Goal: Task Accomplishment & Management: Manage account settings

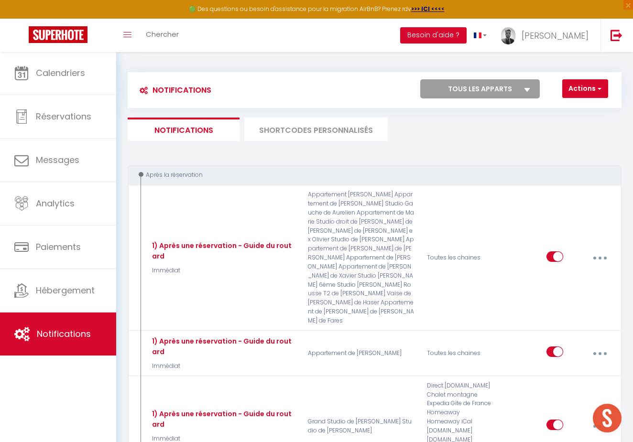
scroll to position [1759, 0]
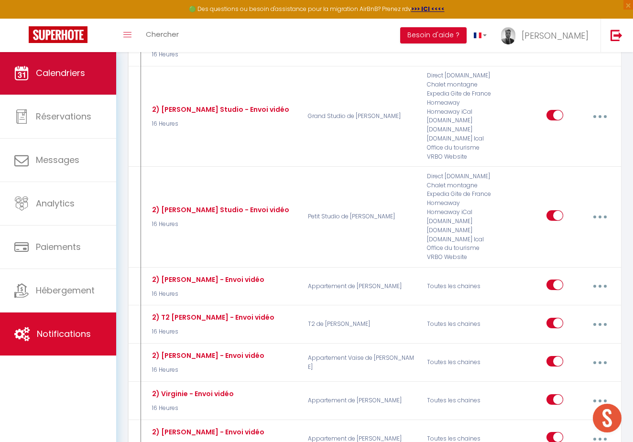
click at [64, 95] on link "Calendriers" at bounding box center [58, 73] width 116 height 43
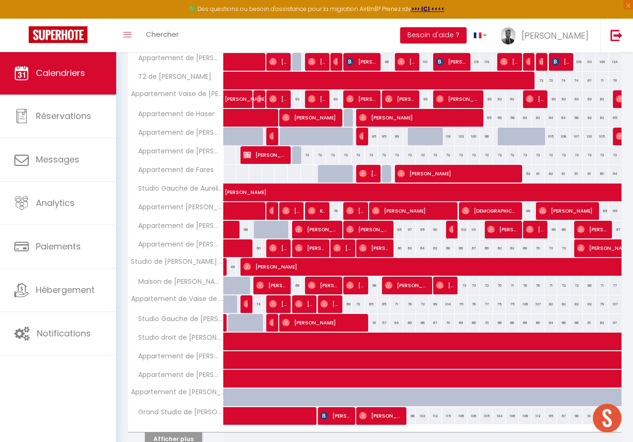
scroll to position [164, 0]
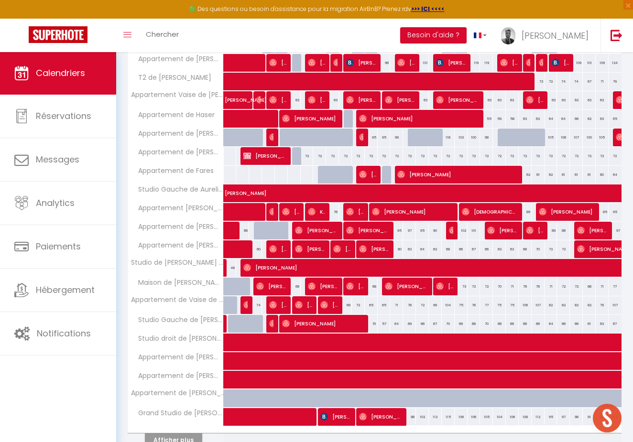
click at [306, 154] on div "72" at bounding box center [307, 156] width 13 height 18
type input "72"
type input "[DATE]"
type input "Mer 08 Octobre 2025"
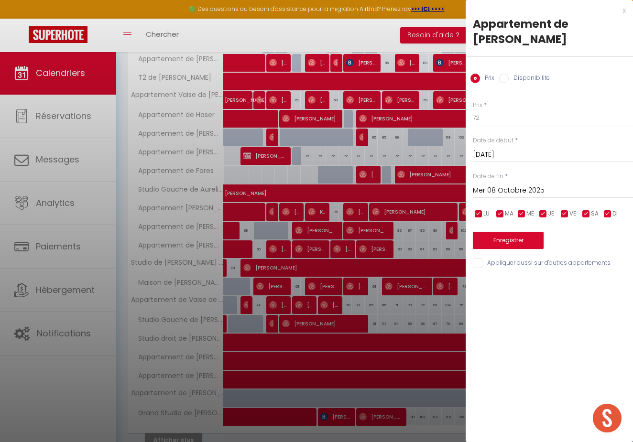
click at [579, 179] on div "Date de fin * [DATE] < [DATE] > Dim Lun Mar Mer Jeu Ven Sam 1 2 3 4 5 6 7 8 9 1…" at bounding box center [553, 185] width 160 height 26
click at [540, 117] on input "72" at bounding box center [553, 118] width 160 height 17
type input "75"
click at [597, 185] on input "Mer 08 Octobre 2025" at bounding box center [553, 191] width 160 height 12
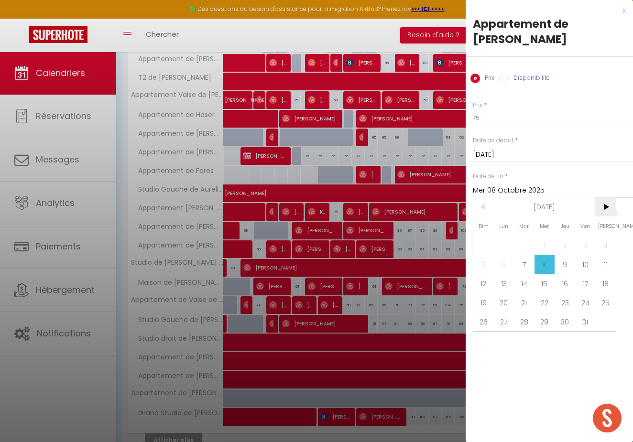
click at [607, 204] on span ">" at bounding box center [606, 207] width 21 height 19
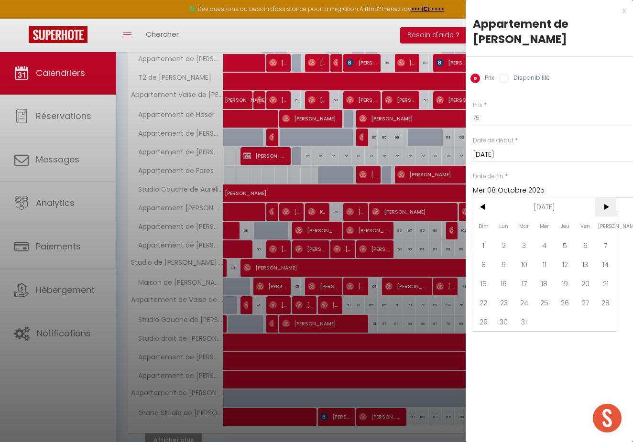
click at [607, 204] on span ">" at bounding box center [606, 207] width 21 height 19
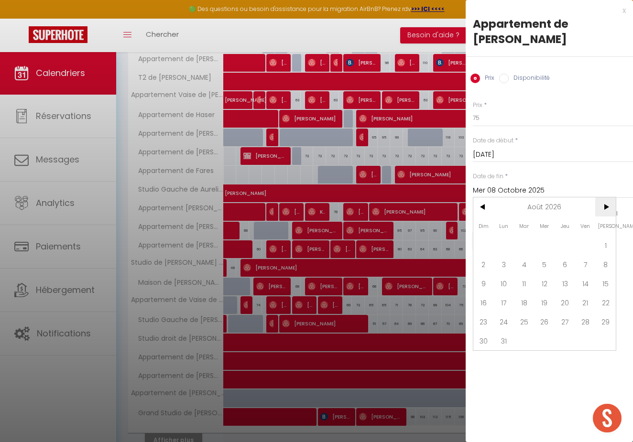
click at [607, 204] on span ">" at bounding box center [606, 207] width 21 height 19
click at [481, 203] on span "<" at bounding box center [484, 207] width 21 height 19
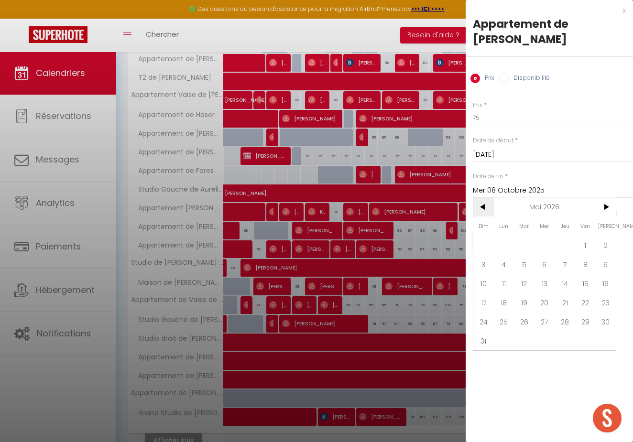
click at [481, 203] on span "<" at bounding box center [484, 207] width 21 height 19
click at [528, 321] on span "31" at bounding box center [524, 321] width 21 height 19
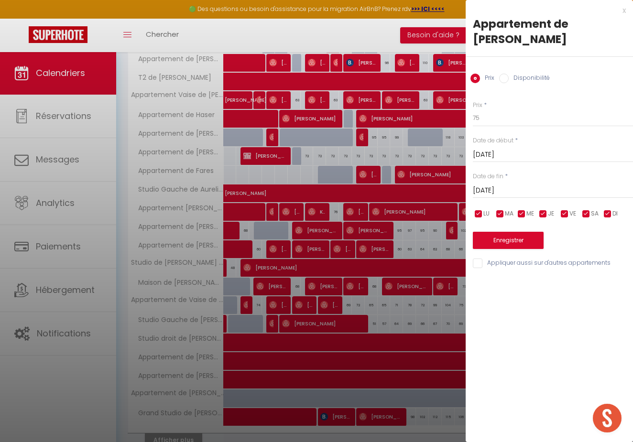
click at [537, 192] on input "[DATE]" at bounding box center [553, 191] width 160 height 12
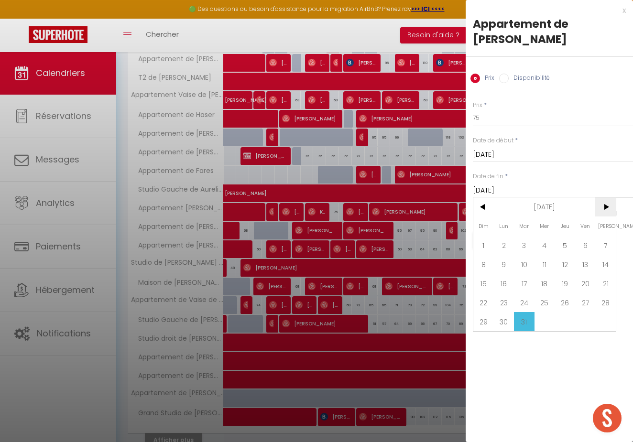
click at [615, 207] on span ">" at bounding box center [606, 207] width 21 height 19
click at [566, 319] on span "30" at bounding box center [565, 321] width 21 height 19
type input "Jeu 30 Avril 2026"
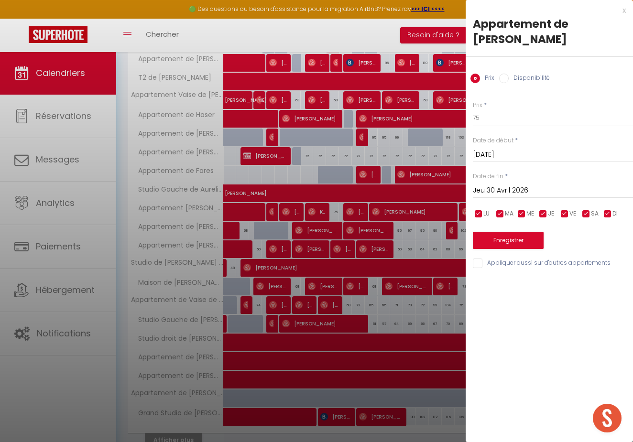
click at [512, 239] on button "Enregistrer" at bounding box center [508, 240] width 71 height 17
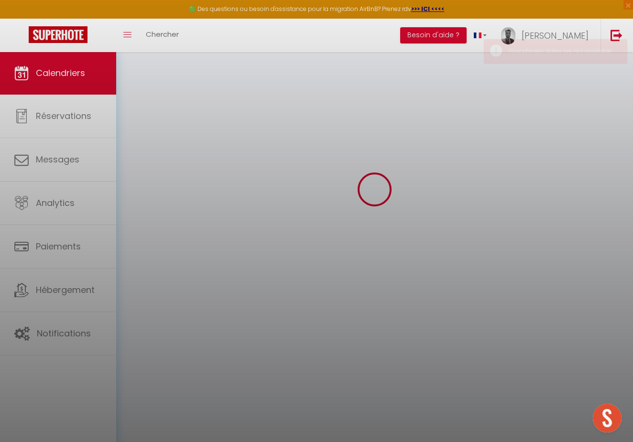
scroll to position [52, 0]
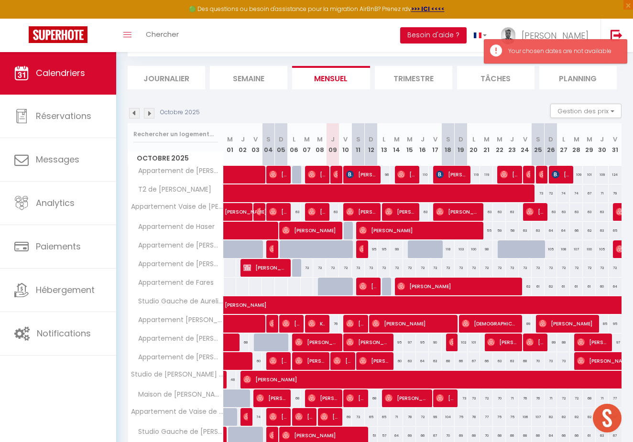
click at [307, 269] on div "72" at bounding box center [307, 268] width 13 height 18
type input "72"
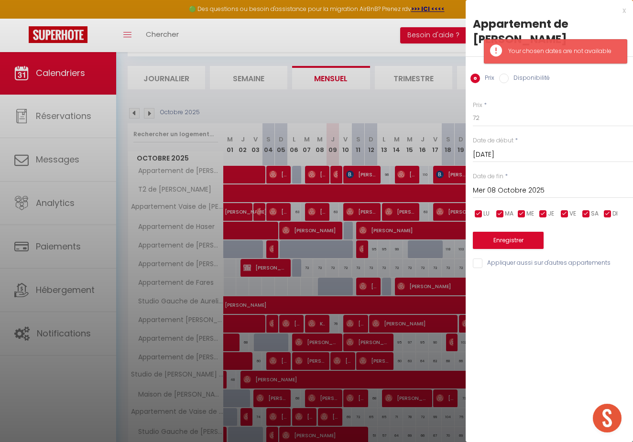
click at [578, 198] on div "Prix * 72 Statut * Disponible Indisponible Date de début * [DATE] < [DATE] > Di…" at bounding box center [549, 179] width 167 height 181
click at [575, 193] on input "Mer 08 Octobre 2025" at bounding box center [553, 191] width 160 height 12
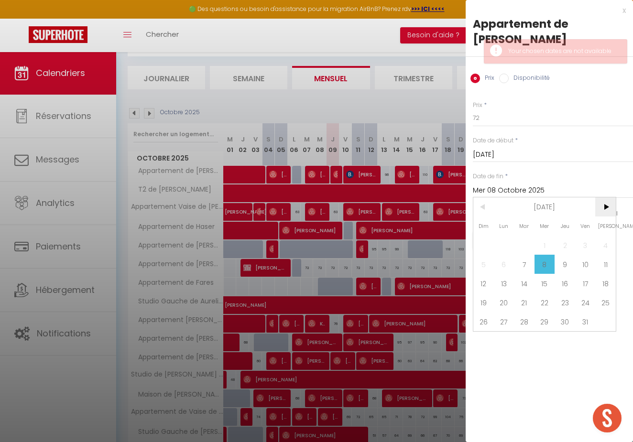
click at [609, 209] on span ">" at bounding box center [606, 207] width 21 height 19
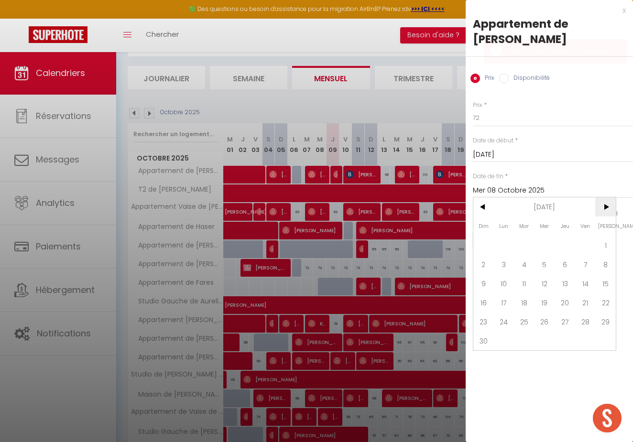
click at [609, 209] on span ">" at bounding box center [606, 207] width 21 height 19
click at [493, 211] on span "<" at bounding box center [484, 207] width 21 height 19
click at [490, 211] on span "<" at bounding box center [484, 207] width 21 height 19
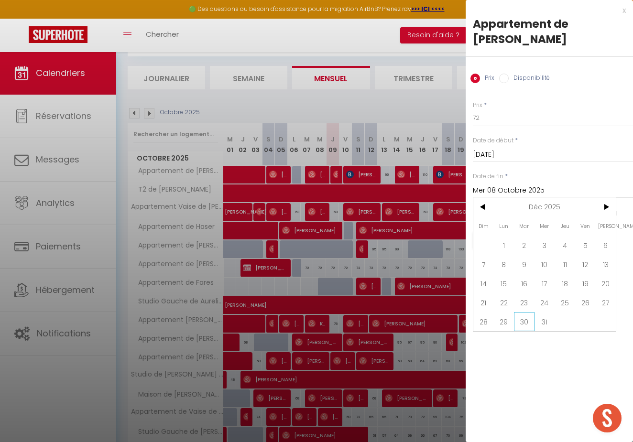
click at [529, 321] on span "30" at bounding box center [524, 321] width 21 height 19
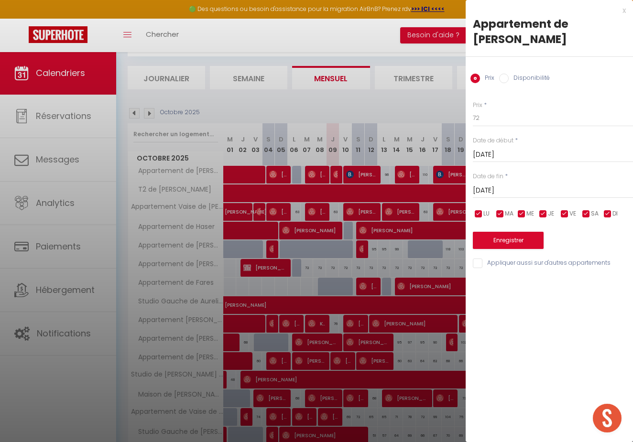
click at [580, 185] on input "[DATE]" at bounding box center [553, 191] width 160 height 12
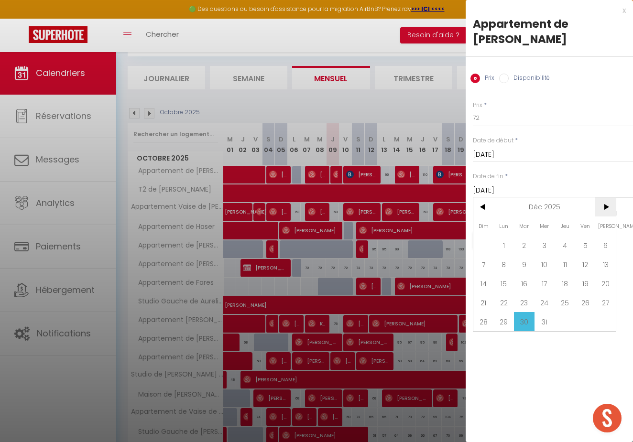
click at [605, 210] on span ">" at bounding box center [606, 207] width 21 height 19
click at [568, 321] on span "30" at bounding box center [565, 321] width 21 height 19
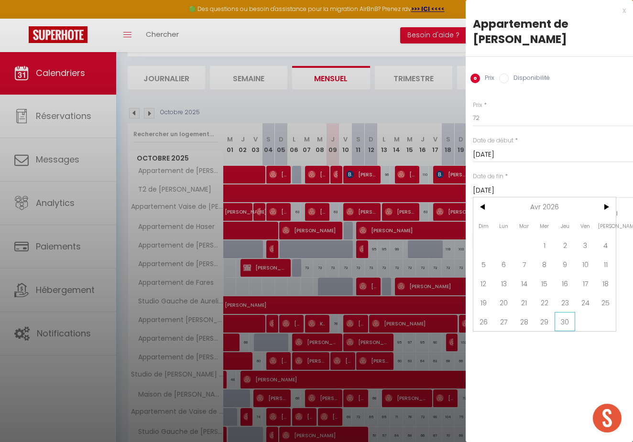
type input "Jeu 30 Avril 2026"
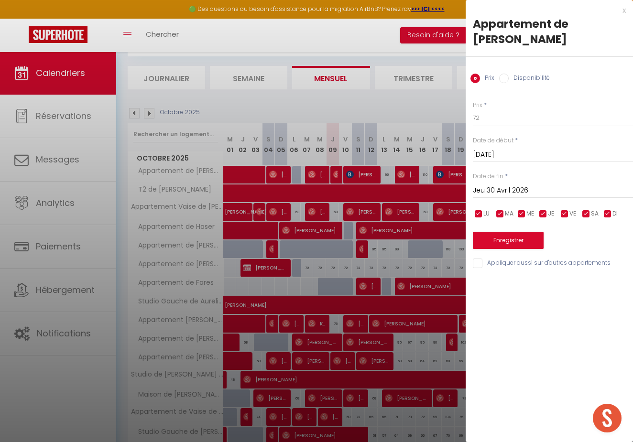
click at [513, 243] on button "Enregistrer" at bounding box center [508, 240] width 71 height 17
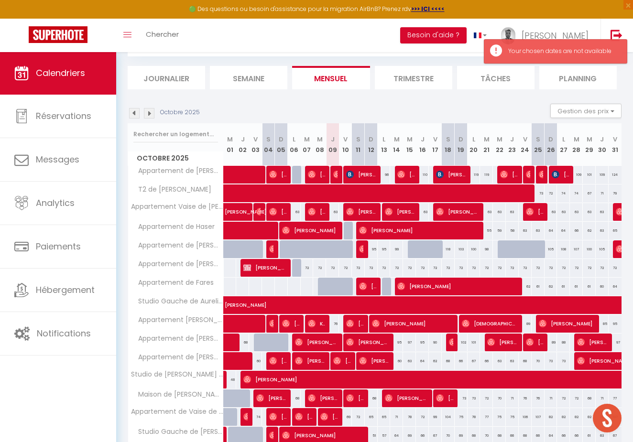
click at [312, 268] on div "72" at bounding box center [307, 268] width 13 height 18
type input "Mer 08 Octobre 2025"
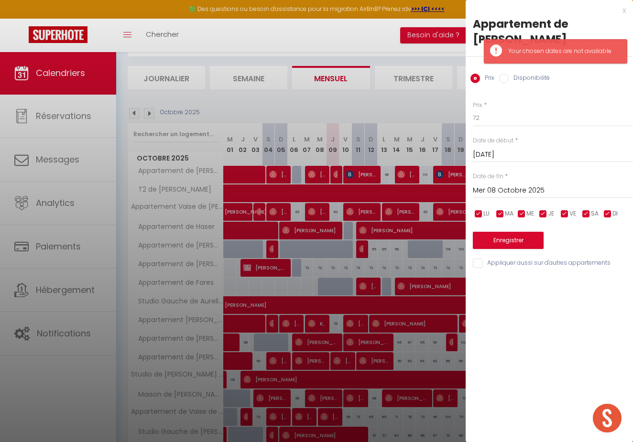
click at [499, 157] on input "[DATE]" at bounding box center [553, 155] width 160 height 12
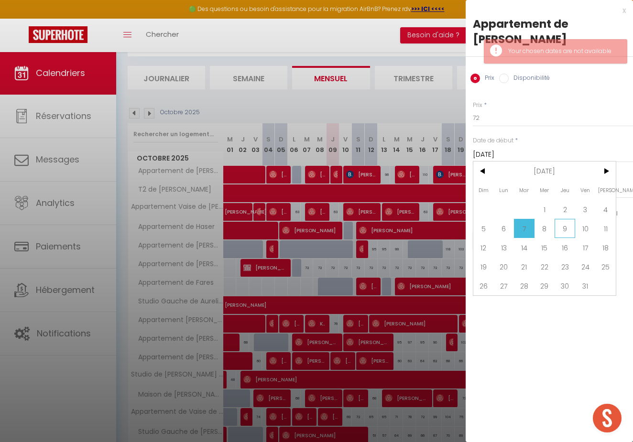
click at [573, 229] on span "9" at bounding box center [565, 228] width 21 height 19
type input "Jeu 09 Octobre 2025"
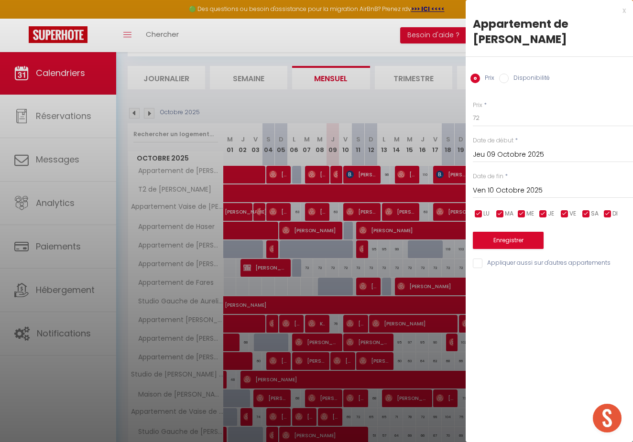
click at [555, 187] on input "Ven 10 Octobre 2025" at bounding box center [553, 191] width 160 height 12
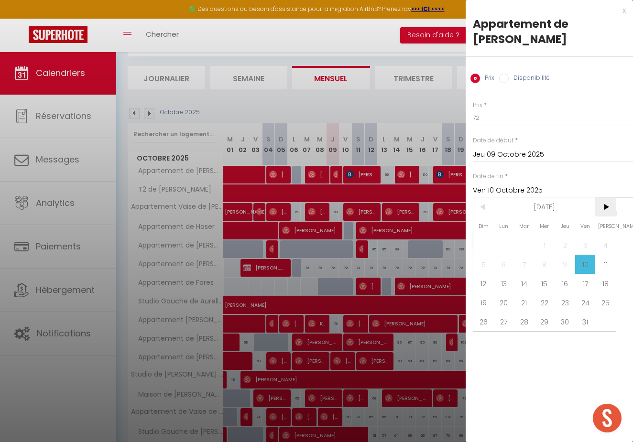
click at [609, 212] on span ">" at bounding box center [606, 207] width 21 height 19
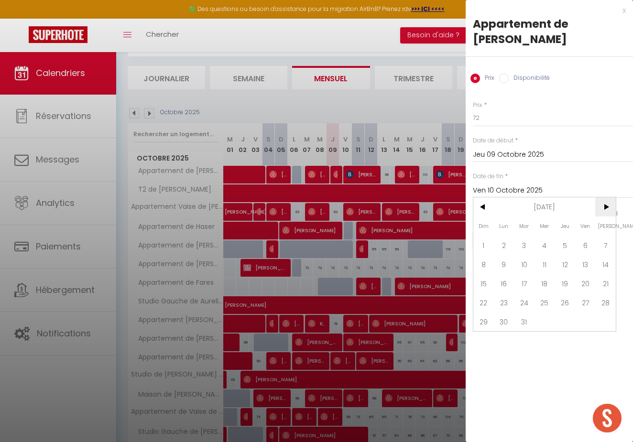
click at [609, 212] on span ">" at bounding box center [606, 207] width 21 height 19
click at [559, 323] on span "30" at bounding box center [565, 321] width 21 height 19
type input "Jeu 30 Avril 2026"
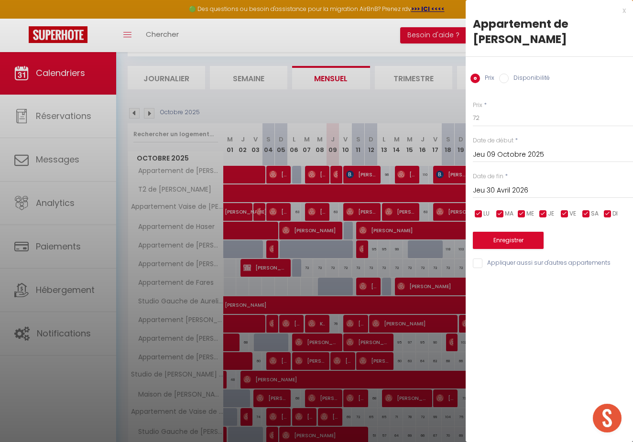
drag, startPoint x: 518, startPoint y: 236, endPoint x: 509, endPoint y: 120, distance: 117.1
click at [509, 120] on div "Prix * 72 Statut * Disponible Indisponible Date de début * [DATE] < [DATE] > Di…" at bounding box center [549, 179] width 167 height 181
click at [509, 120] on input "72" at bounding box center [553, 118] width 160 height 17
type input "75"
click at [492, 239] on button "Enregistrer" at bounding box center [508, 240] width 71 height 17
